Goal: Entertainment & Leisure: Consume media (video, audio)

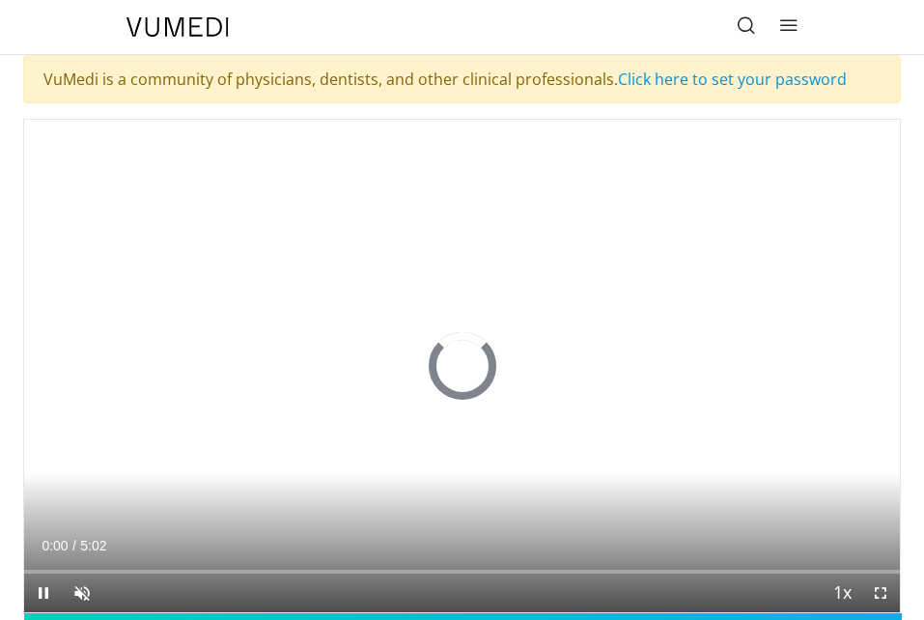
click at [551, 376] on div "Video Player" at bounding box center [461, 365] width 525 height 39
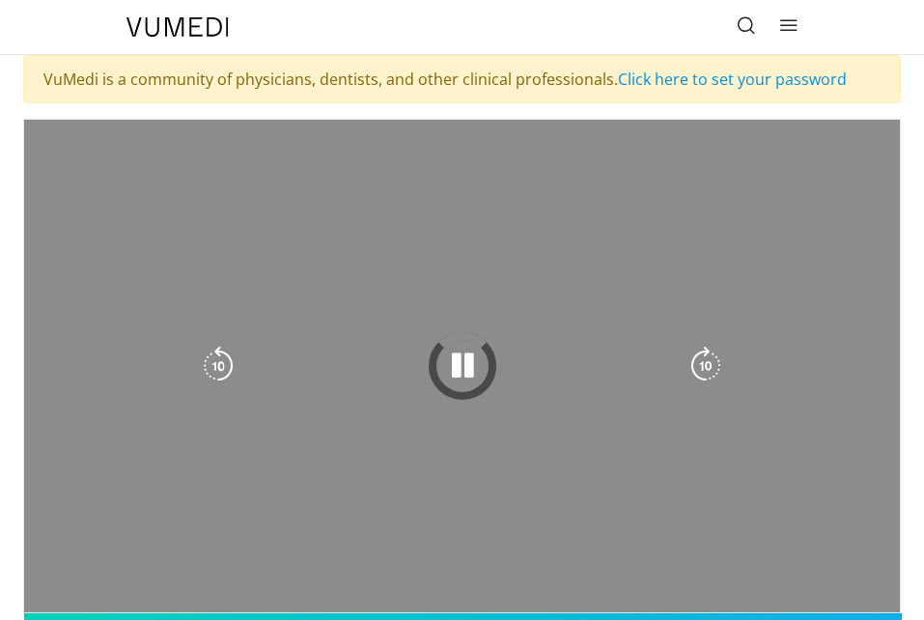
click at [104, 568] on video-js "**********" at bounding box center [461, 366] width 875 height 492
click at [76, 591] on video-js "**********" at bounding box center [461, 366] width 875 height 492
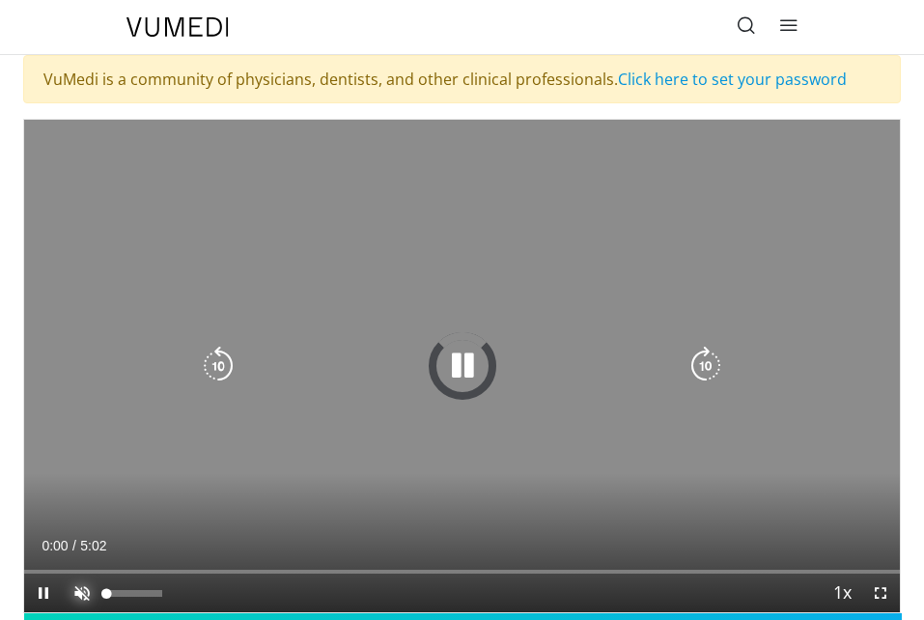
click at [76, 591] on span "Video Player" at bounding box center [82, 592] width 39 height 39
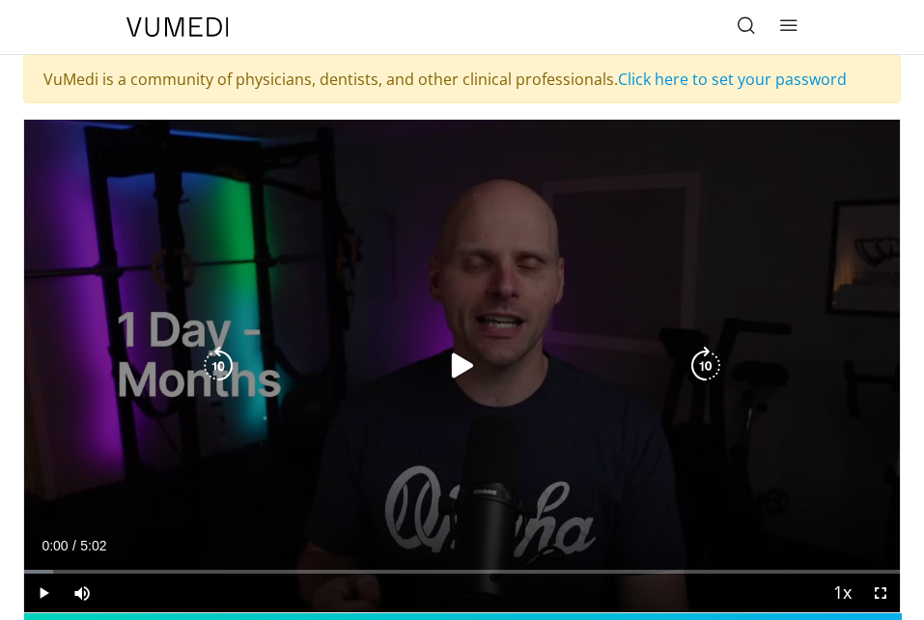
click at [458, 366] on icon "Video Player" at bounding box center [462, 365] width 39 height 39
click at [469, 359] on icon "Video Player" at bounding box center [462, 365] width 39 height 39
click at [449, 363] on icon "Video Player" at bounding box center [462, 365] width 39 height 39
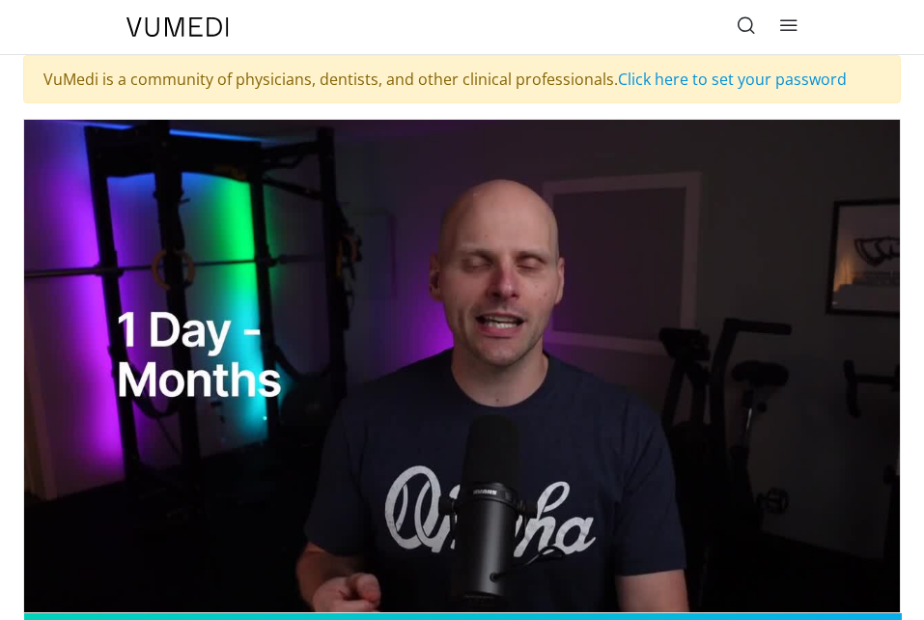
drag, startPoint x: 417, startPoint y: 369, endPoint x: 392, endPoint y: 311, distance: 63.1
click at [392, 311] on div "10 seconds Tap to unmute" at bounding box center [461, 366] width 875 height 492
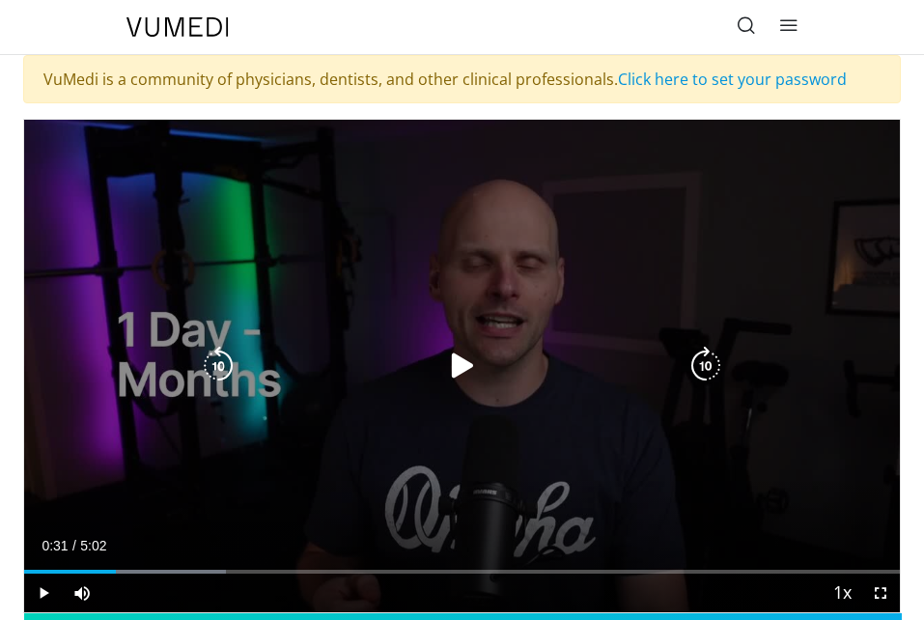
drag, startPoint x: 392, startPoint y: 311, endPoint x: 318, endPoint y: 373, distance: 96.5
click at [318, 373] on div "Video Player" at bounding box center [461, 365] width 525 height 39
click at [457, 364] on icon "Video Player" at bounding box center [462, 365] width 39 height 39
